Goal: Task Accomplishment & Management: Complete application form

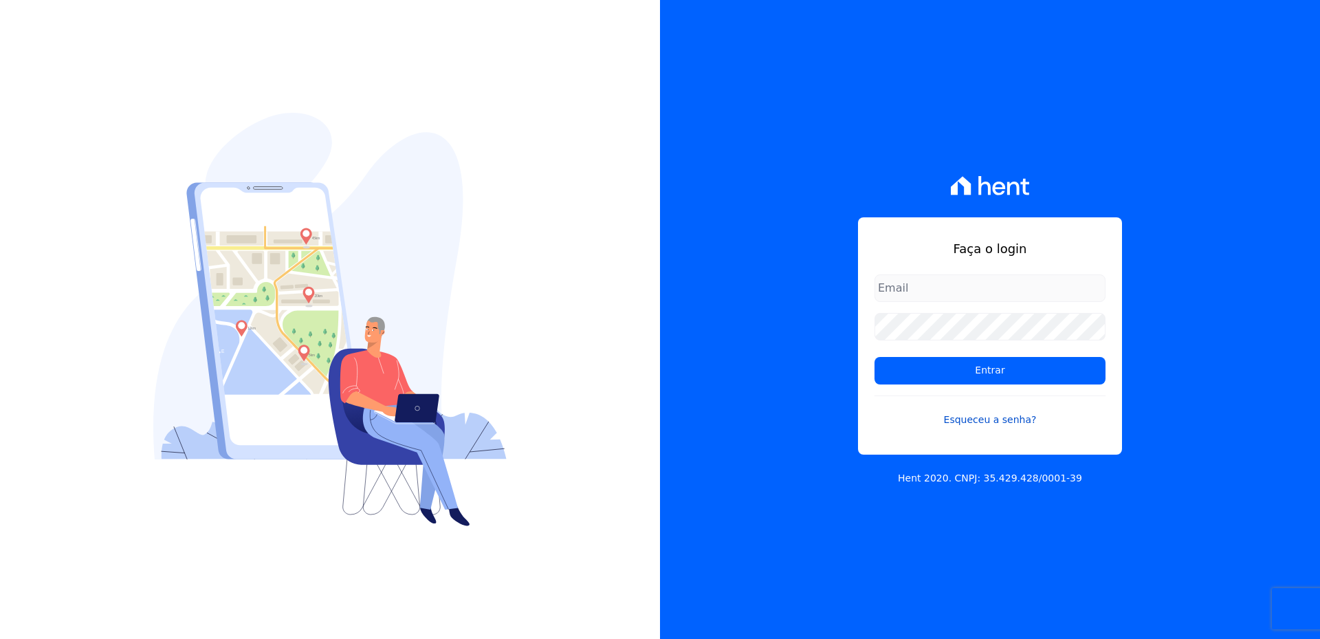
click at [1030, 422] on link "Esqueceu a senha?" at bounding box center [990, 411] width 231 height 32
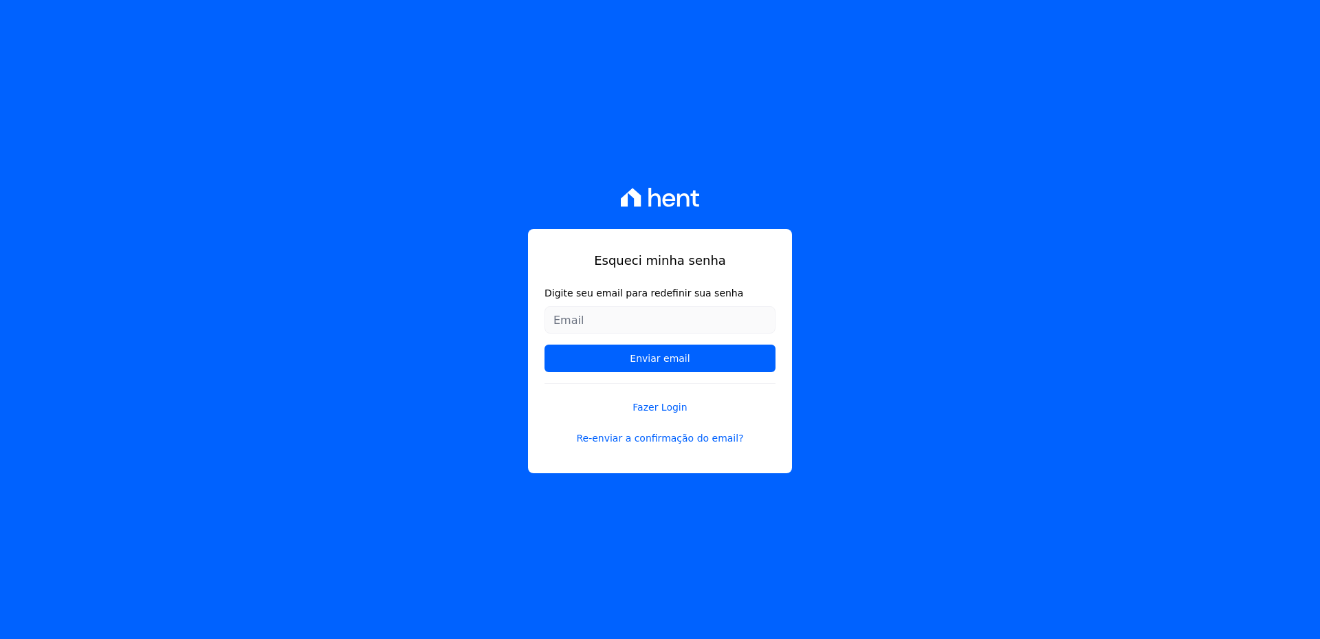
click at [636, 338] on form "Digite seu email para redefinir sua senha Enviar email" at bounding box center [660, 334] width 231 height 97
click at [634, 326] on input "Digite seu email para redefinir sua senha" at bounding box center [660, 320] width 231 height 28
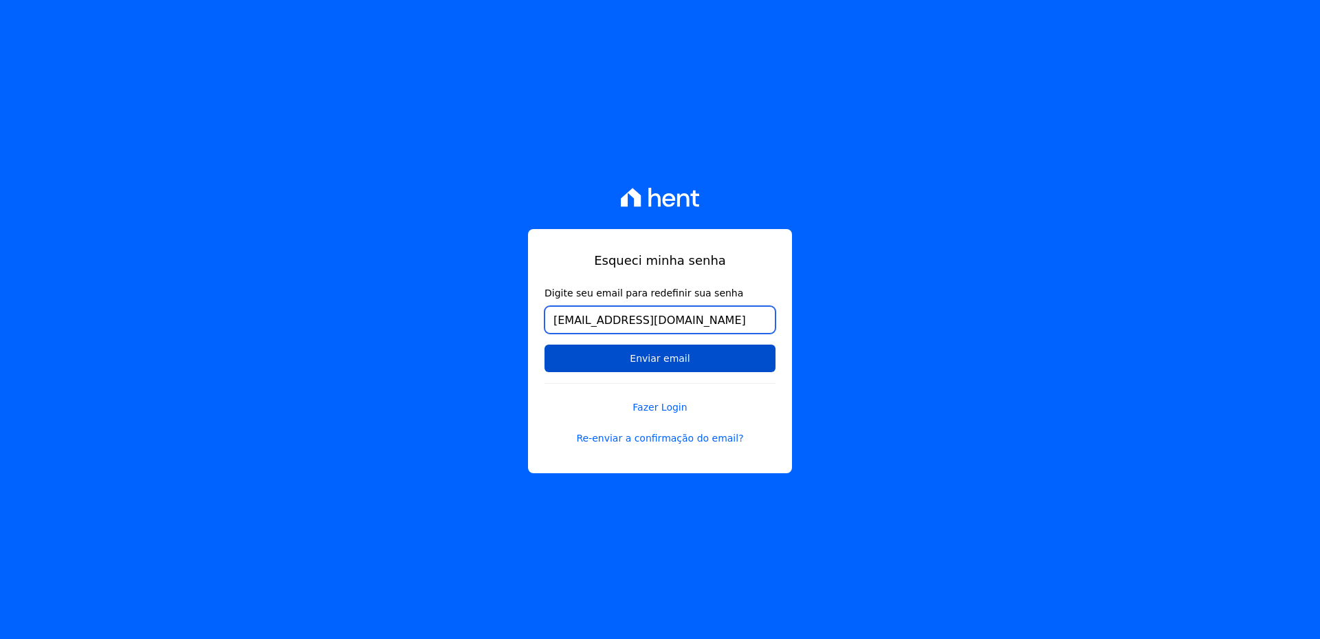
type input "[EMAIL_ADDRESS][DOMAIN_NAME]"
click at [679, 358] on input "Enviar email" at bounding box center [660, 359] width 231 height 28
click at [642, 364] on input "Enviar email" at bounding box center [660, 359] width 231 height 28
click at [652, 356] on input "Enviar email" at bounding box center [660, 359] width 231 height 28
click at [653, 356] on input "Enviar email" at bounding box center [660, 359] width 231 height 28
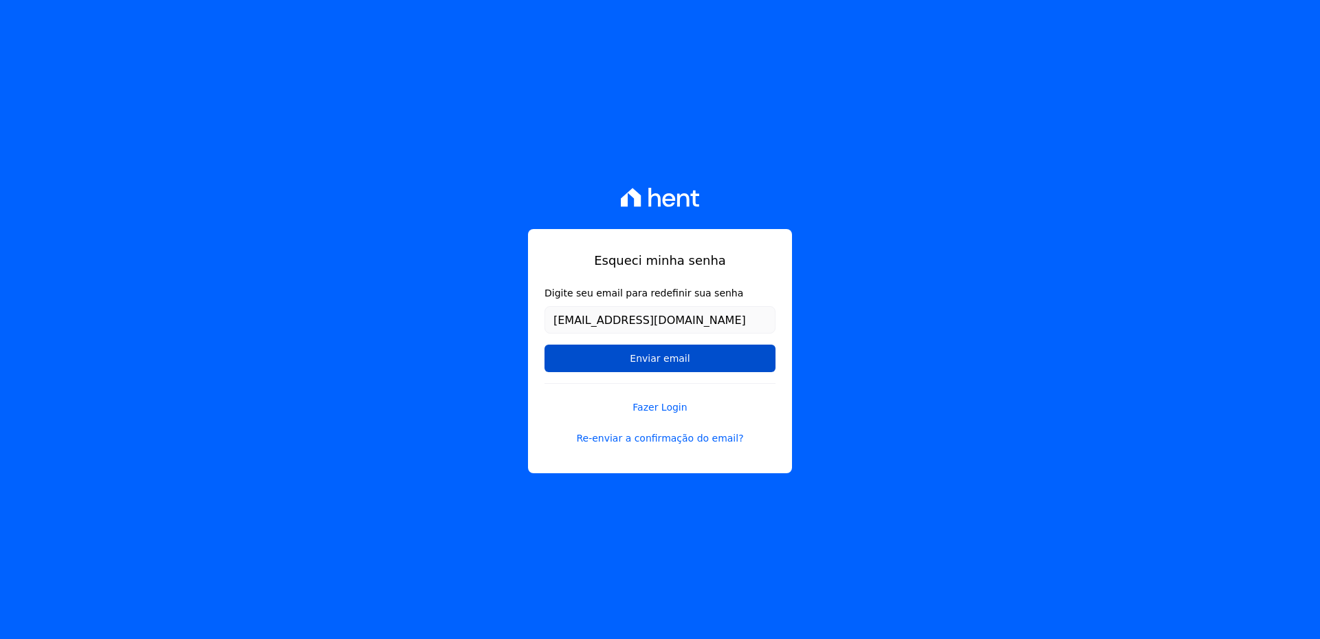
click at [666, 357] on input "Enviar email" at bounding box center [660, 359] width 231 height 28
click at [664, 356] on input "Enviar email" at bounding box center [660, 359] width 231 height 28
click at [637, 360] on input "Enviar email" at bounding box center [660, 359] width 231 height 28
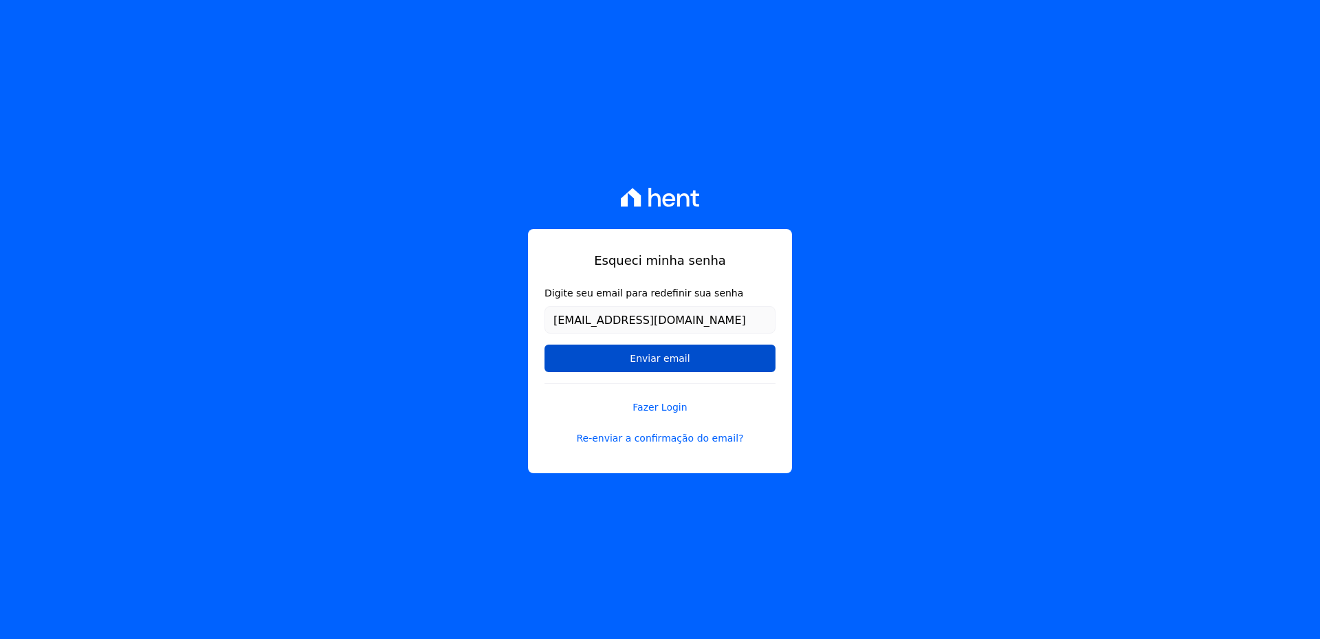
click at [637, 360] on input "Enviar email" at bounding box center [660, 359] width 231 height 28
click at [660, 410] on link "Fazer Login" at bounding box center [660, 399] width 231 height 32
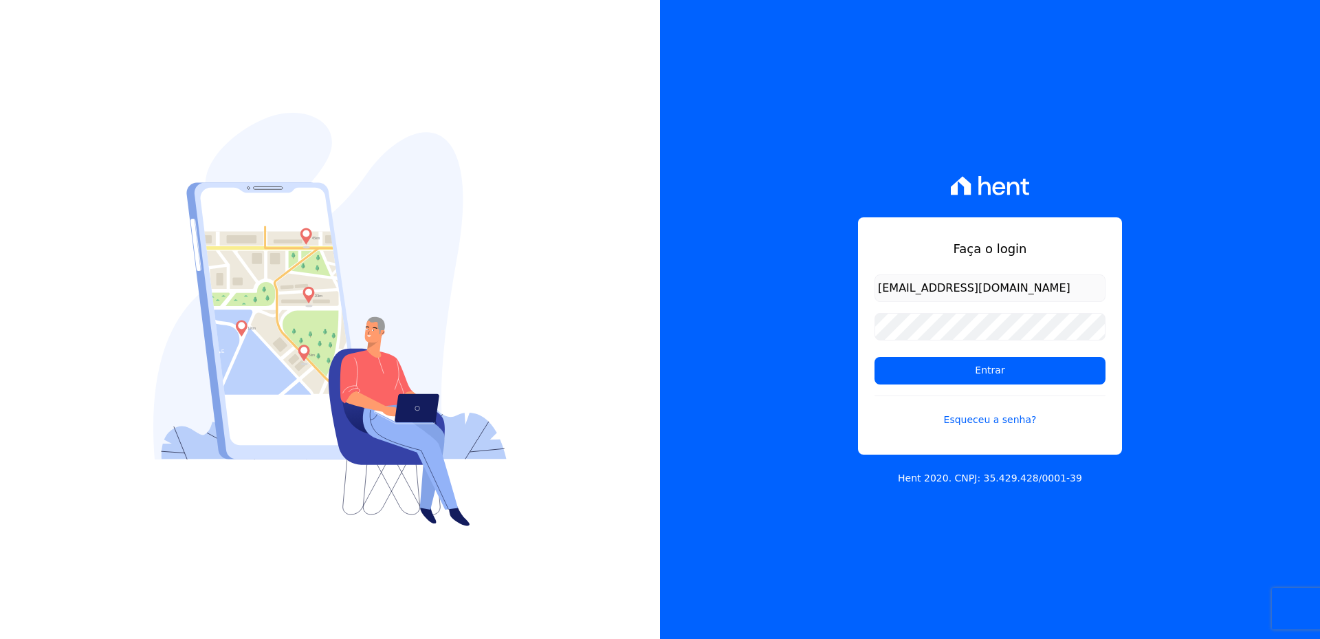
type input "[EMAIL_ADDRESS][DOMAIN_NAME]"
click at [875, 357] on input "Entrar" at bounding box center [990, 371] width 231 height 28
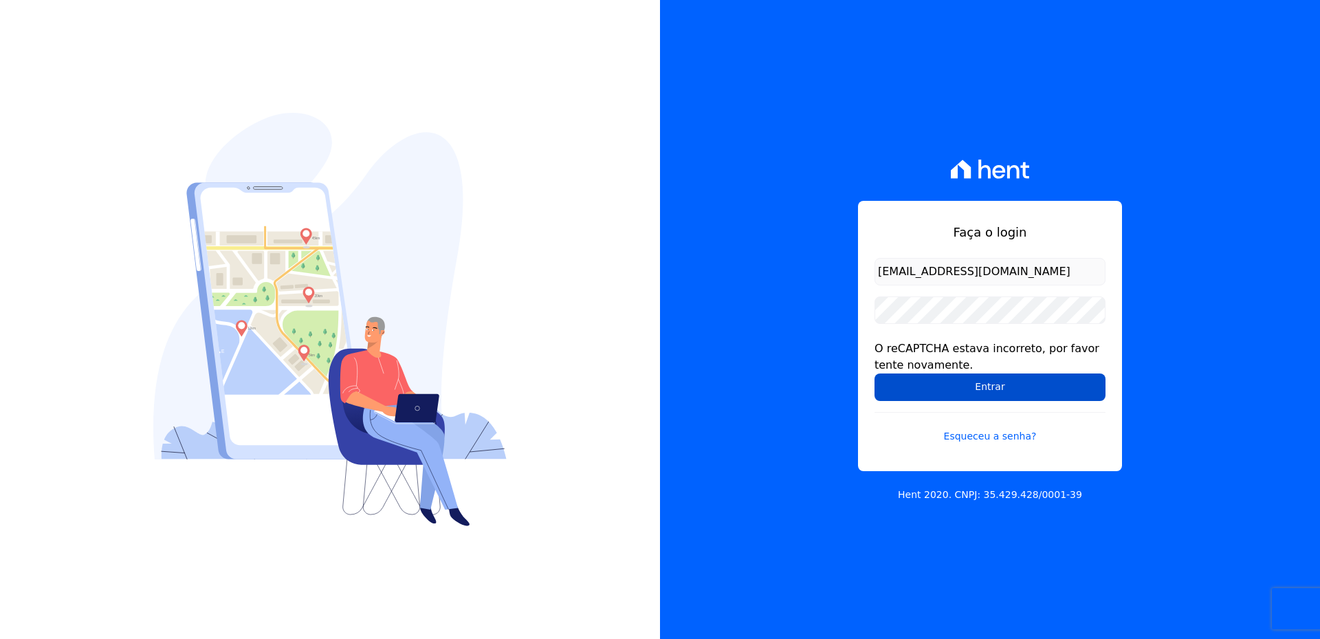
click at [1038, 389] on input "Entrar" at bounding box center [990, 387] width 231 height 28
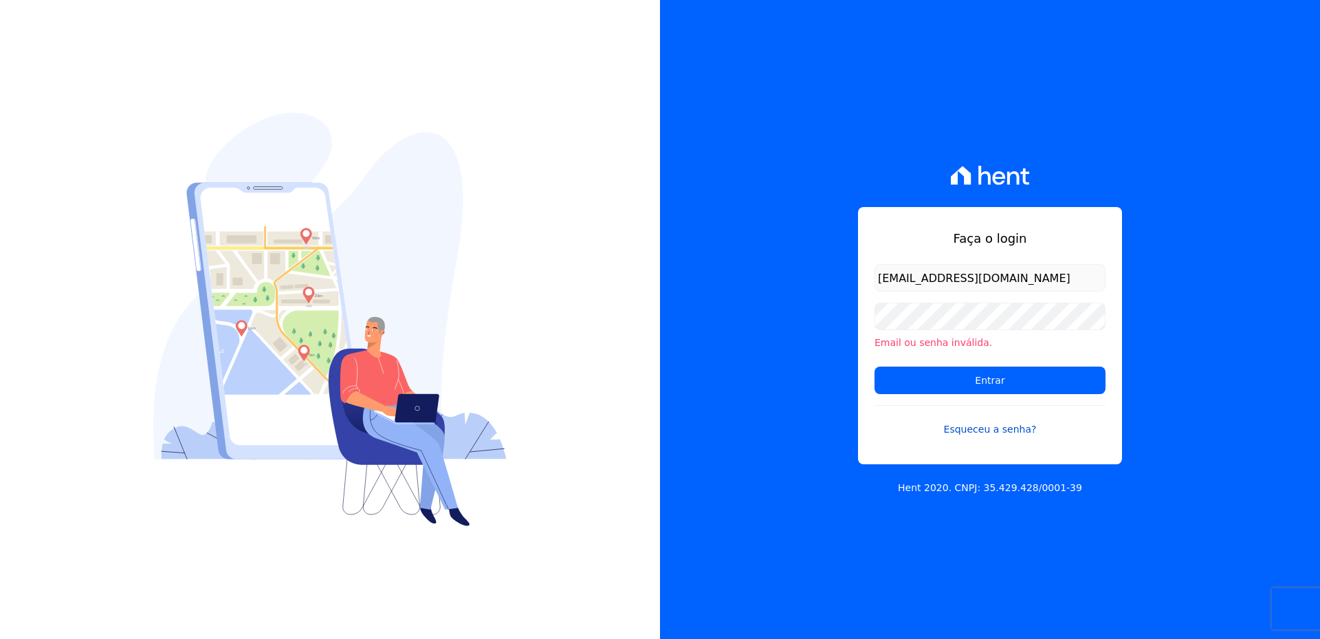
click at [990, 428] on link "Esqueceu a senha?" at bounding box center [990, 421] width 231 height 32
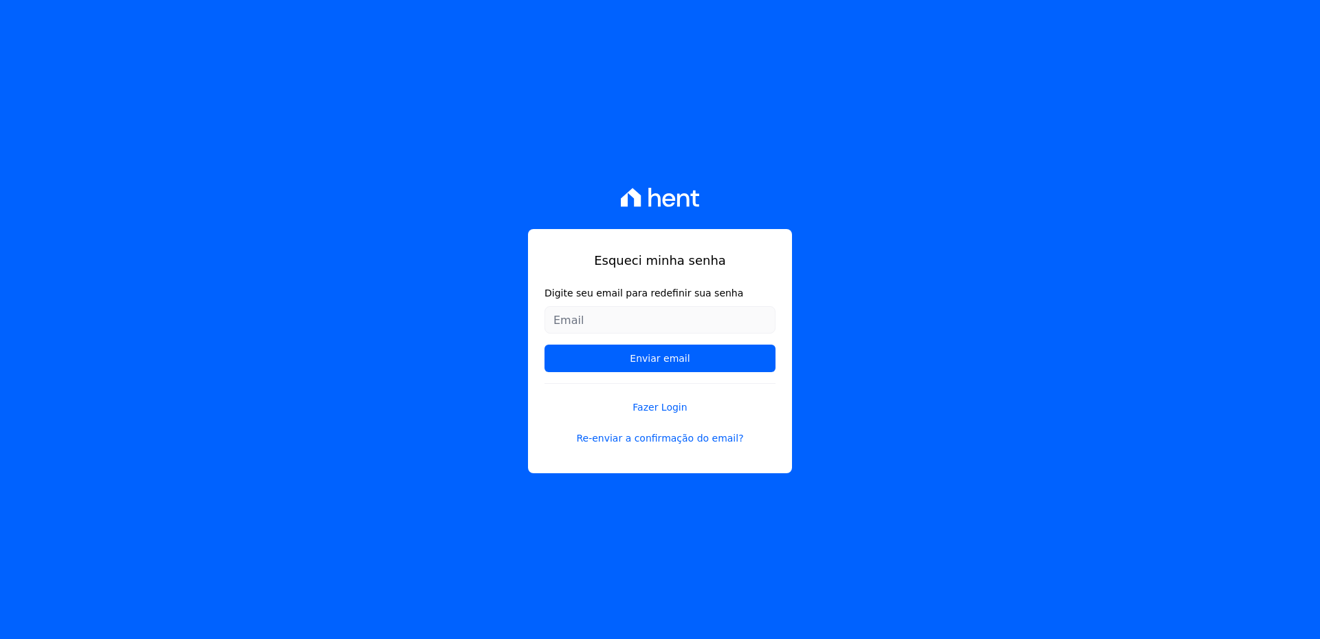
click at [648, 321] on input "Digite seu email para redefinir sua senha" at bounding box center [660, 320] width 231 height 28
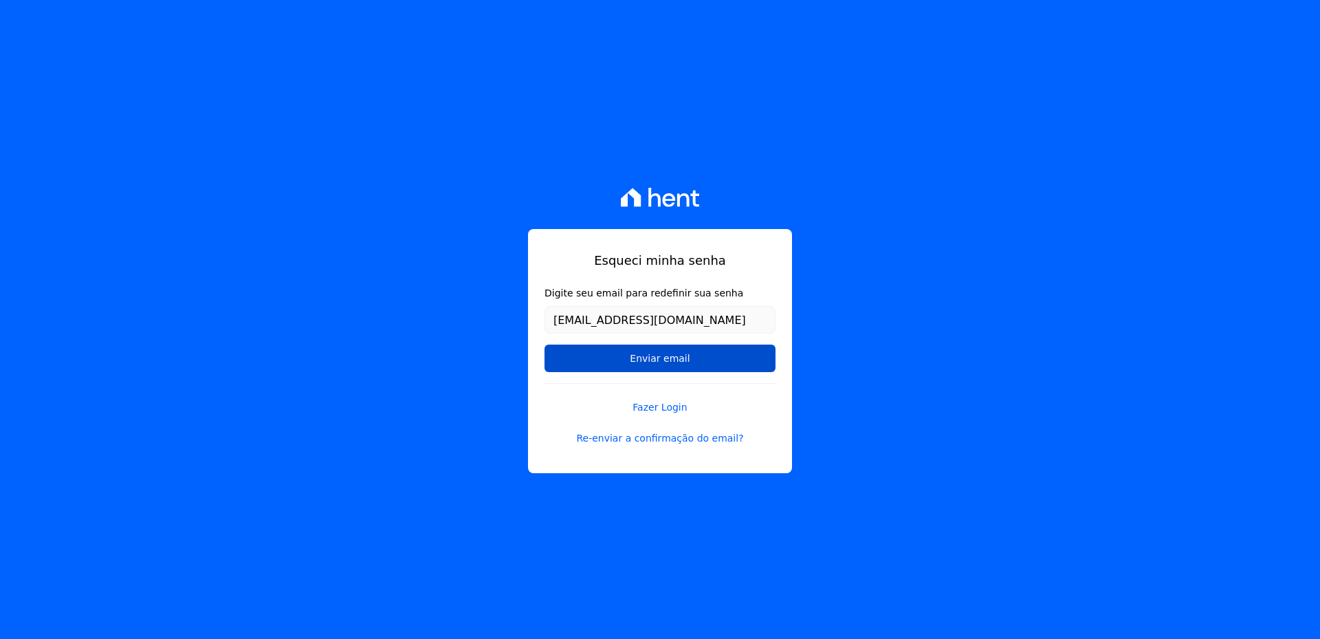
type input "[EMAIL_ADDRESS][DOMAIN_NAME]"
click at [646, 358] on input "Enviar email" at bounding box center [660, 359] width 231 height 28
click at [656, 343] on form "Digite seu email para redefinir sua senha g.munique05@gmail.com Enviar email" at bounding box center [660, 334] width 231 height 97
click at [664, 366] on input "Enviar email" at bounding box center [660, 359] width 231 height 28
click at [670, 370] on input "Enviar email" at bounding box center [660, 359] width 231 height 28
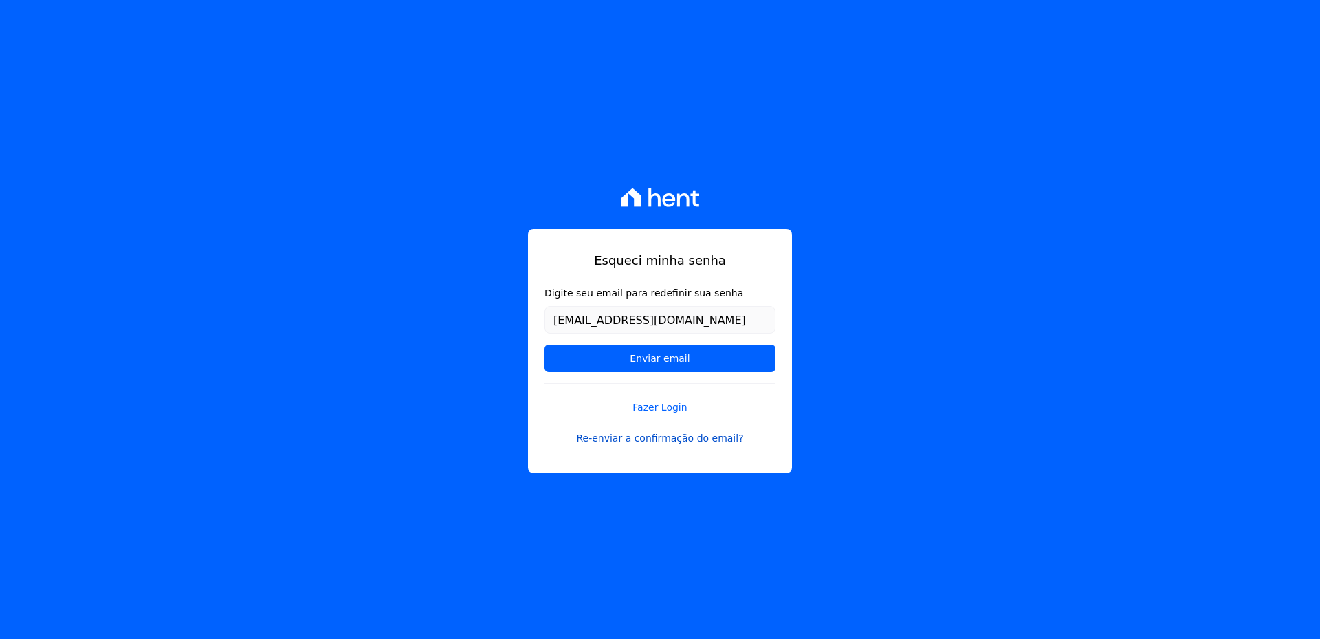
click at [686, 439] on link "Re-enviar a confirmação do email?" at bounding box center [660, 438] width 231 height 14
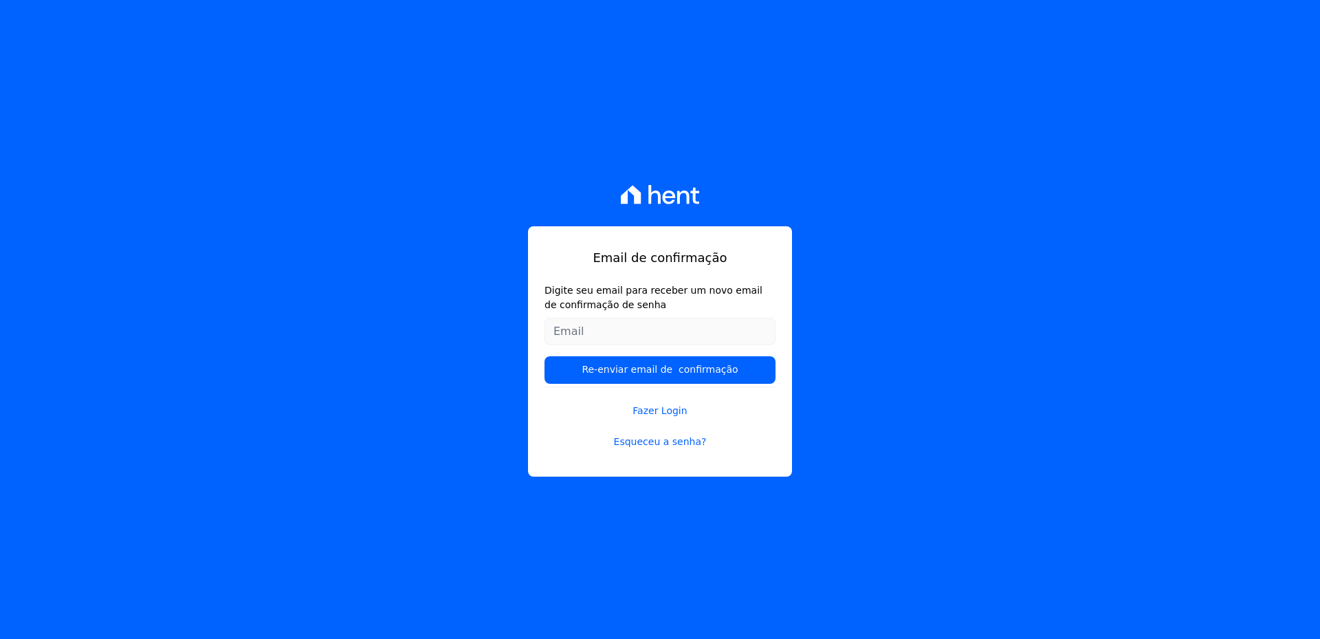
click at [607, 332] on input "Digite seu email para receber um novo email de confirmação de senha" at bounding box center [660, 332] width 231 height 28
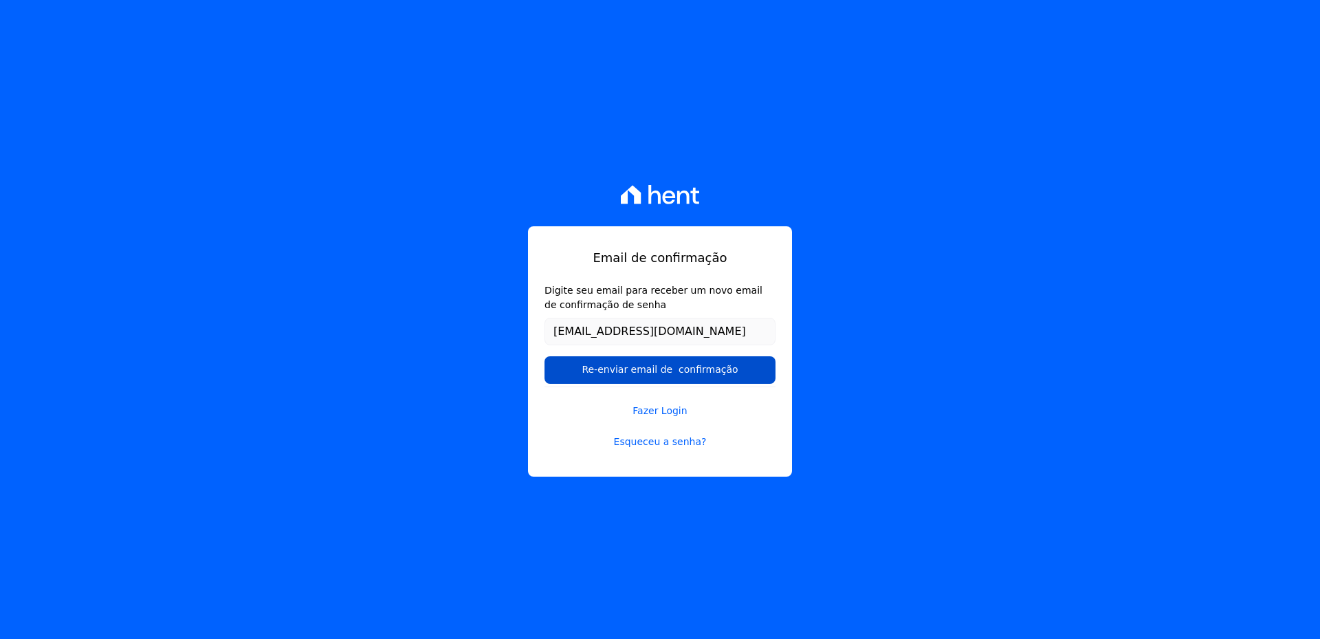
type input "[EMAIL_ADDRESS][DOMAIN_NAME]"
click at [635, 369] on input "Re-enviar email de confirmação" at bounding box center [660, 370] width 231 height 28
click at [655, 378] on input "Re-enviar email de confirmação" at bounding box center [660, 370] width 231 height 28
drag, startPoint x: 660, startPoint y: 388, endPoint x: 692, endPoint y: 380, distance: 33.4
click at [662, 389] on link "Fazer Login" at bounding box center [660, 402] width 231 height 32
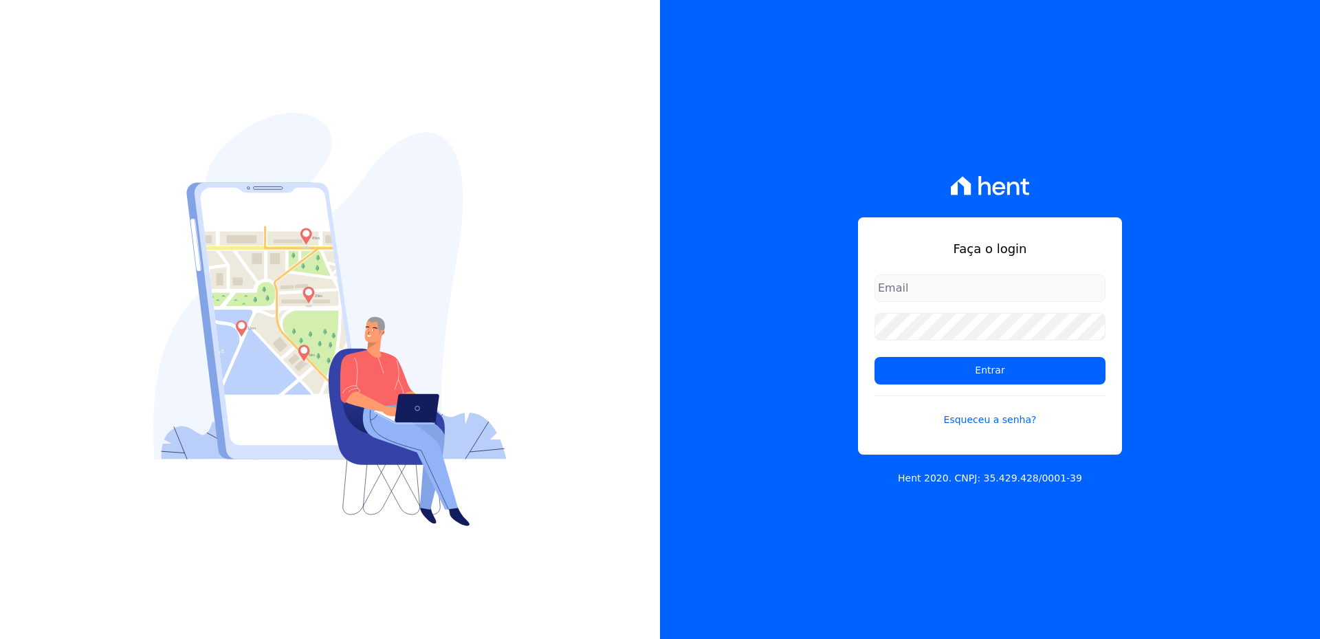
click at [721, 378] on div "Faça o login Entrar Esqueceu a senha? Hent 2020. CNPJ: 35.429.428/0001-39" at bounding box center [990, 319] width 660 height 639
